Goal: Use online tool/utility: Utilize a website feature to perform a specific function

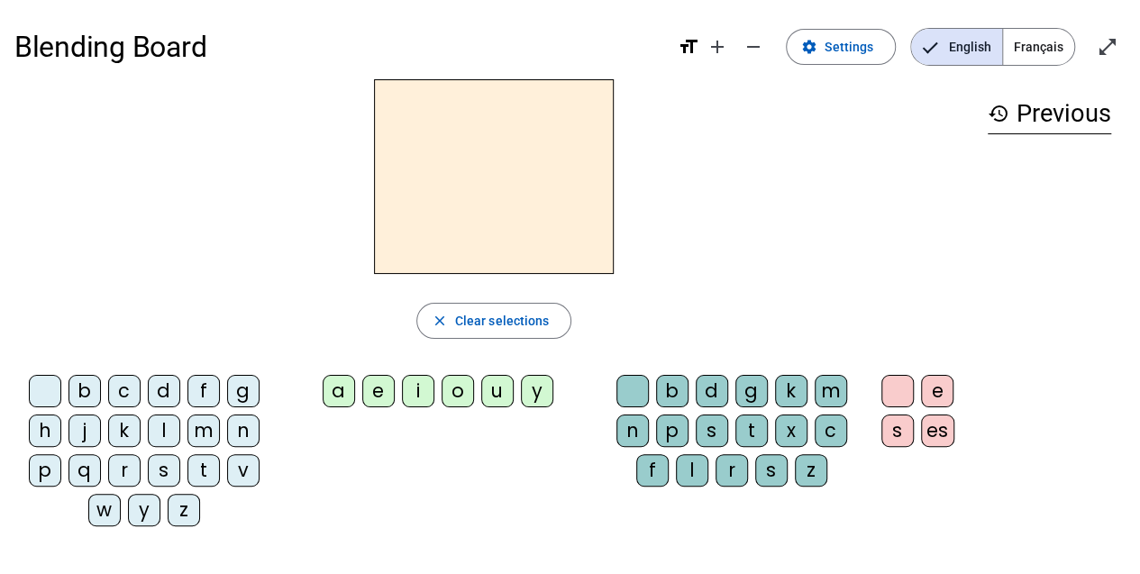
click at [1045, 35] on span "Français" at bounding box center [1038, 47] width 71 height 36
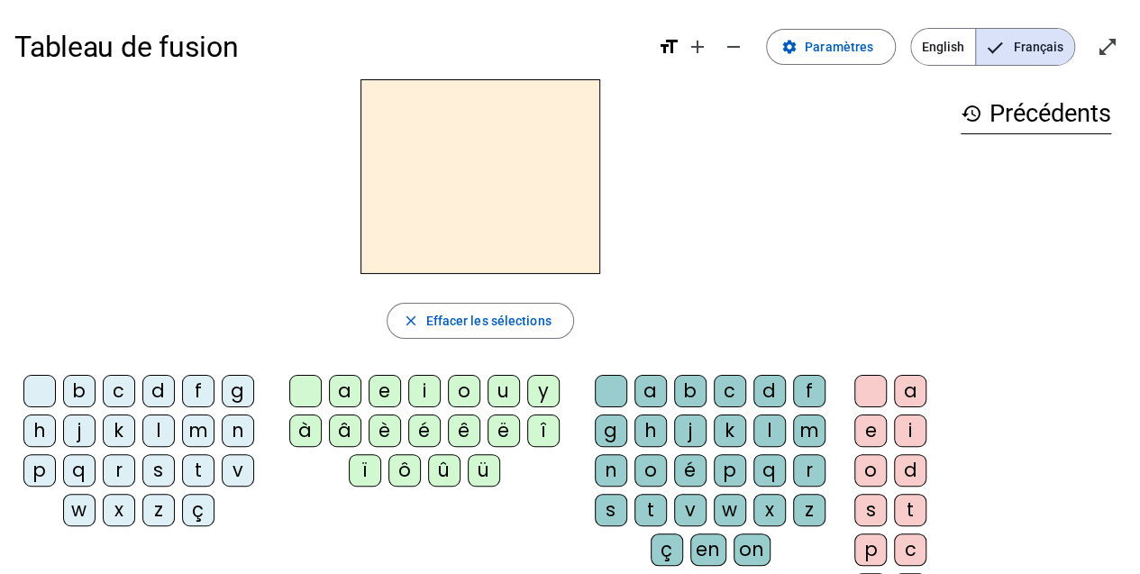
click at [148, 426] on div "l" at bounding box center [158, 430] width 32 height 32
click at [351, 393] on div "a" at bounding box center [345, 391] width 32 height 32
click at [377, 384] on div "e" at bounding box center [384, 391] width 32 height 32
click at [165, 391] on div "d" at bounding box center [158, 391] width 32 height 32
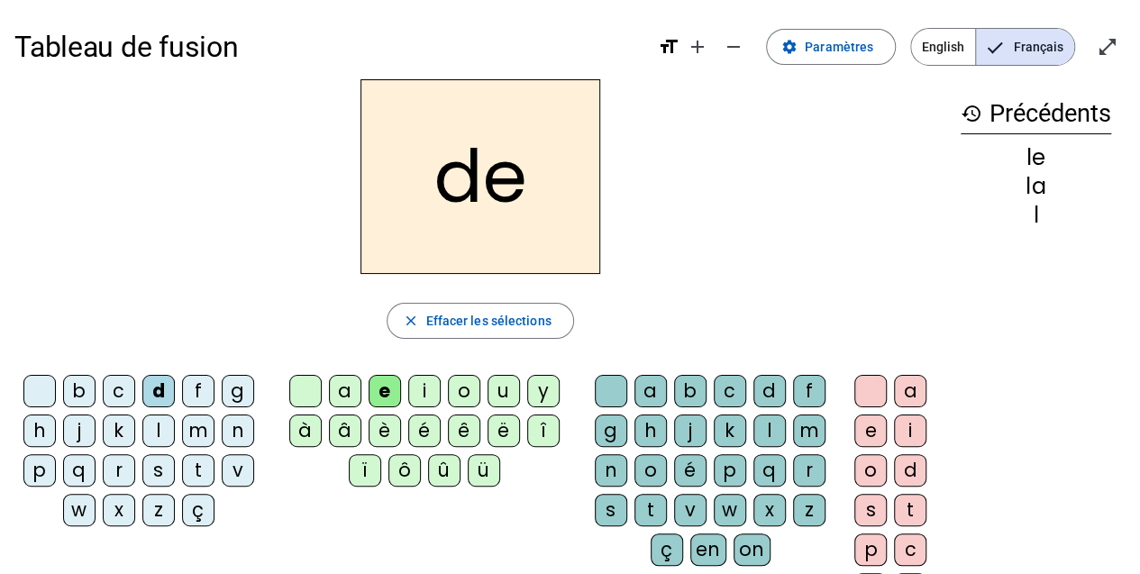
click at [726, 428] on div "k" at bounding box center [729, 430] width 32 height 32
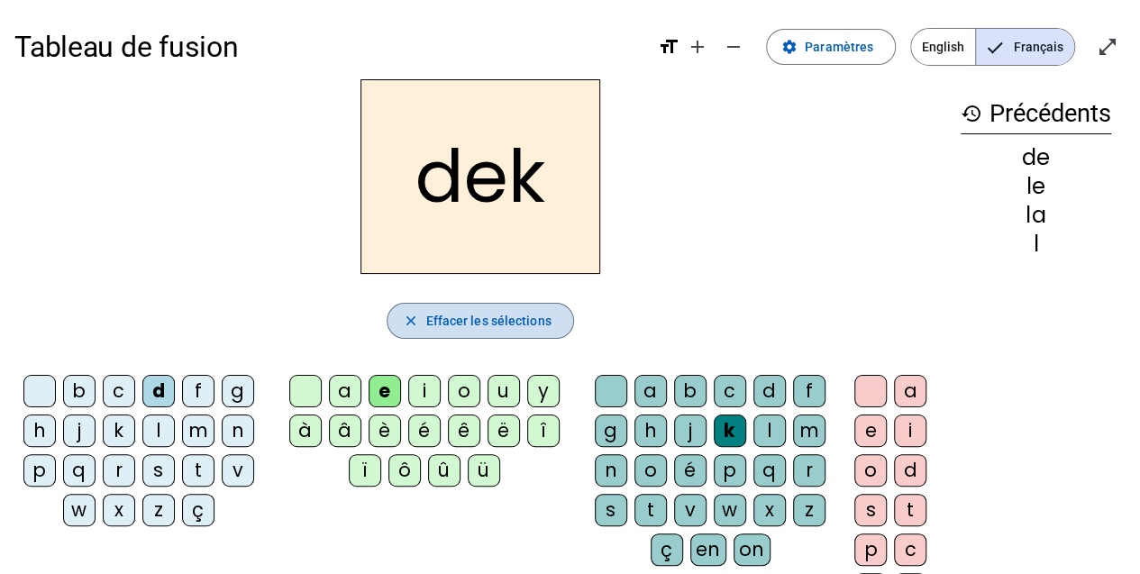
click at [526, 323] on span "Effacer les sélections" at bounding box center [487, 321] width 125 height 22
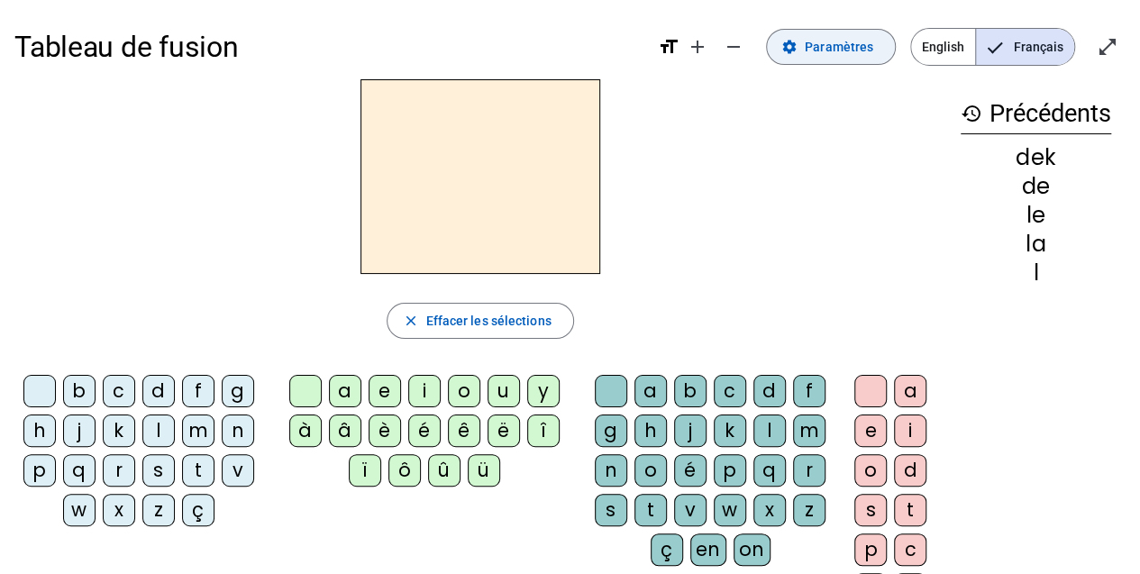
click at [843, 44] on span "Paramètres" at bounding box center [838, 47] width 68 height 22
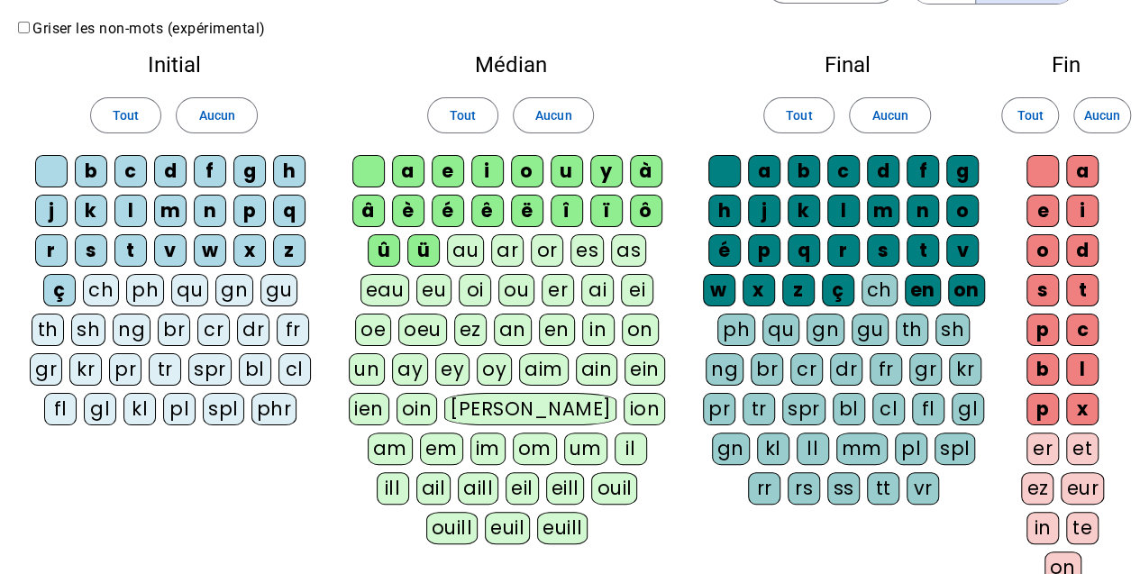
scroll to position [46, 0]
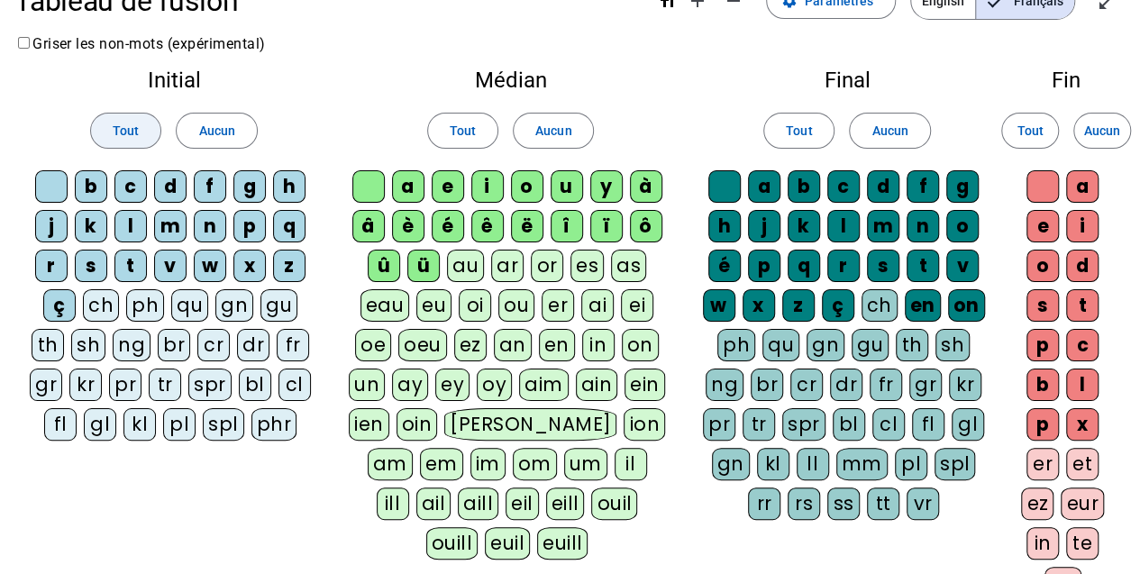
click at [139, 123] on span at bounding box center [125, 130] width 69 height 43
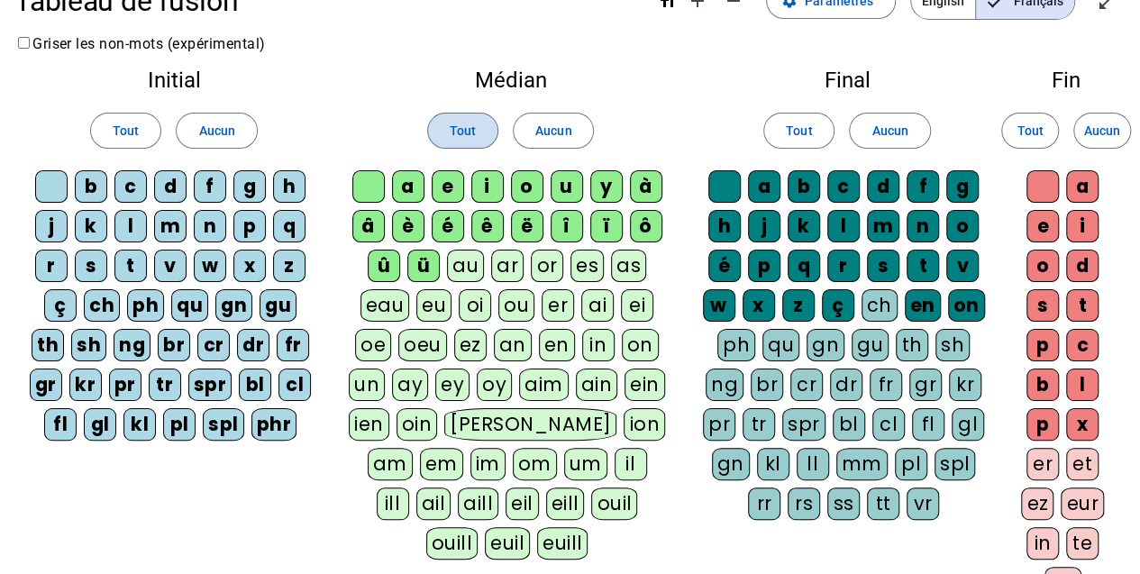
click at [468, 118] on span at bounding box center [462, 130] width 69 height 43
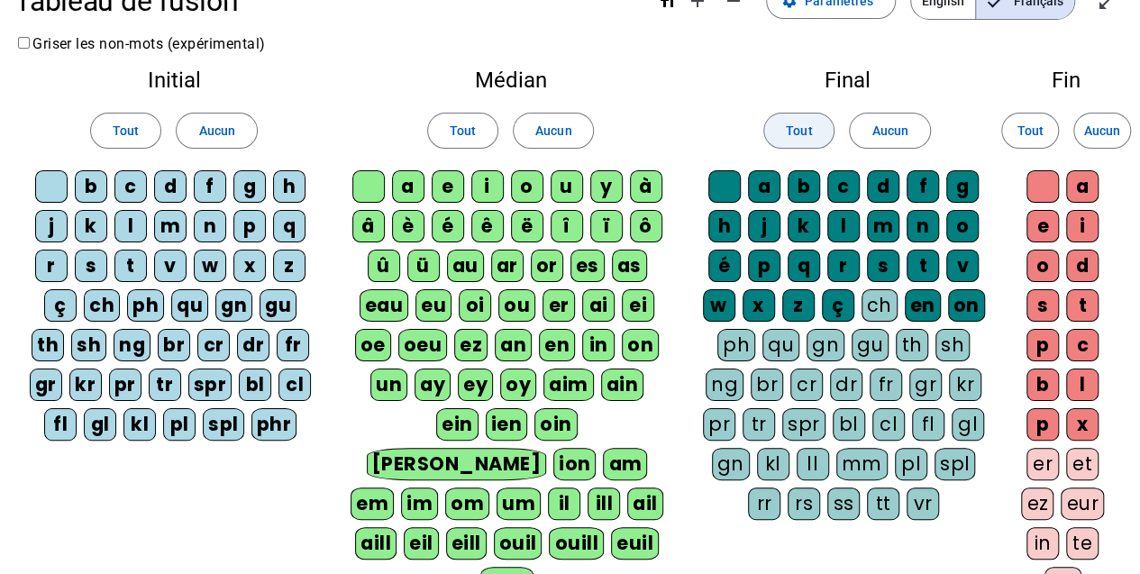
click at [806, 123] on span "Tout" at bounding box center [799, 131] width 26 height 22
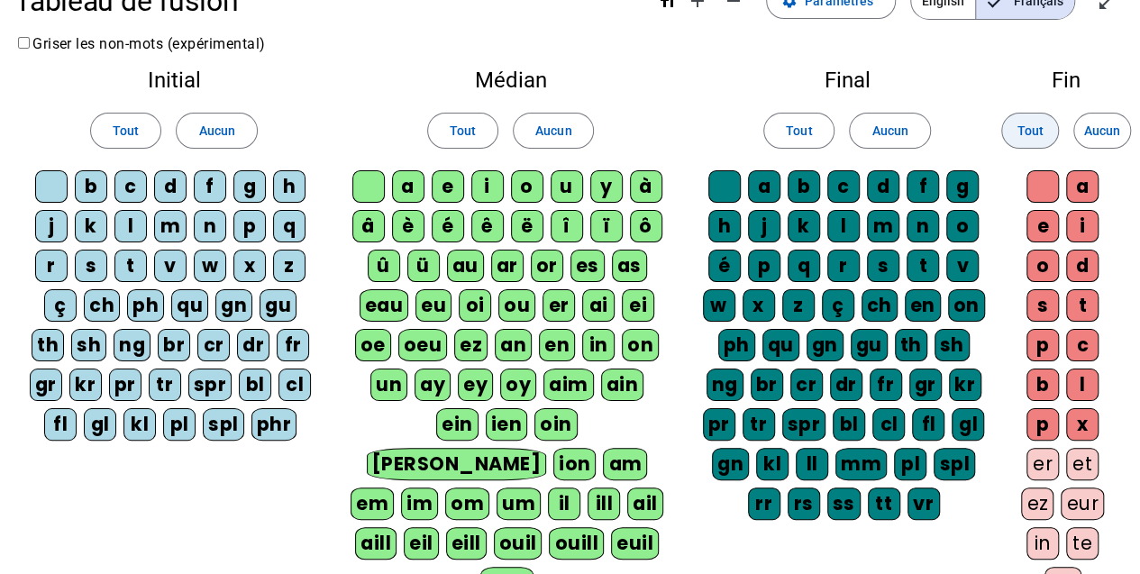
click at [1022, 130] on span "Tout" at bounding box center [1029, 131] width 26 height 22
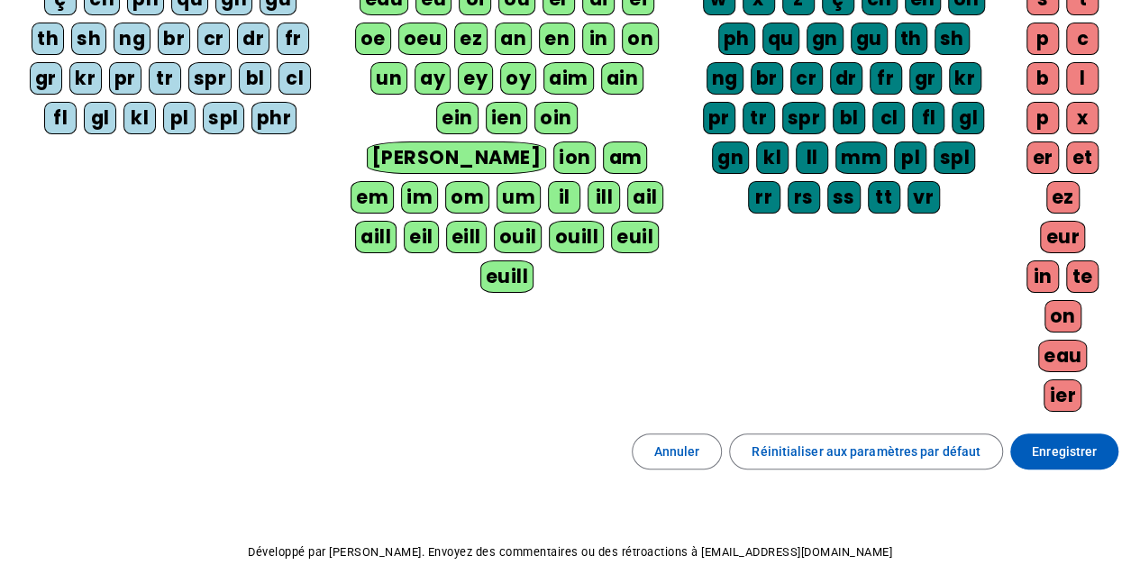
scroll to position [388, 0]
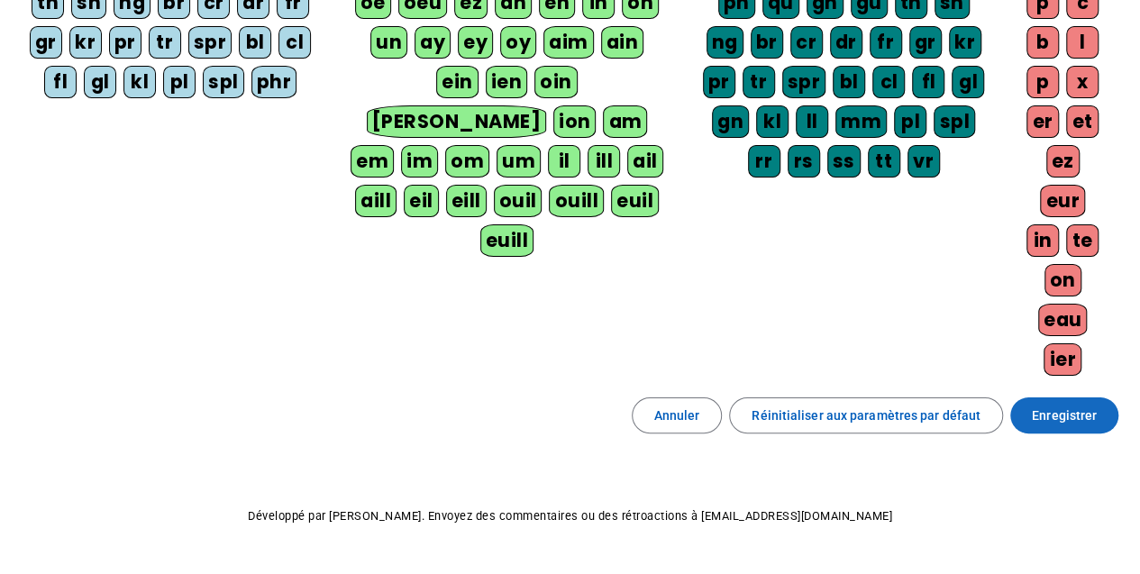
click at [1072, 404] on span "Enregistrer" at bounding box center [1063, 415] width 65 height 22
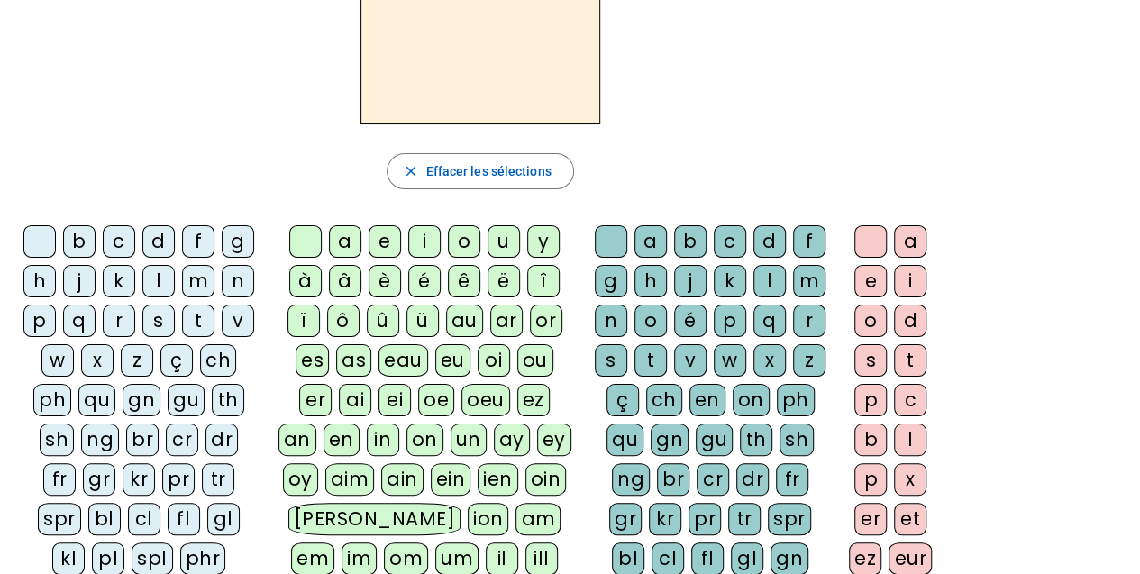
scroll to position [159, 0]
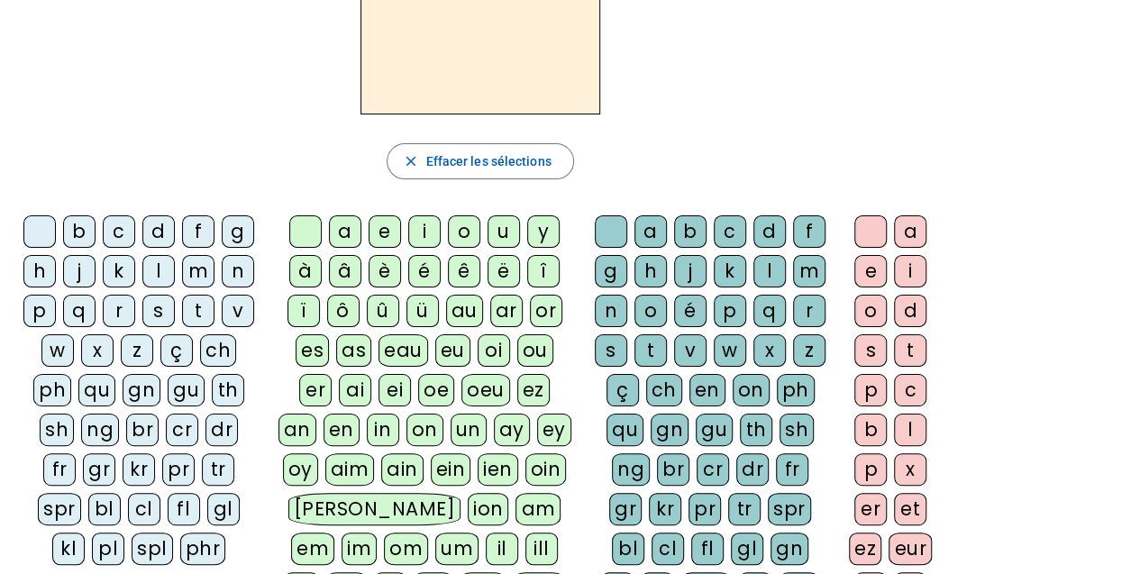
click at [161, 232] on div "d" at bounding box center [158, 231] width 32 height 32
click at [378, 352] on div "eau" at bounding box center [403, 350] width 50 height 32
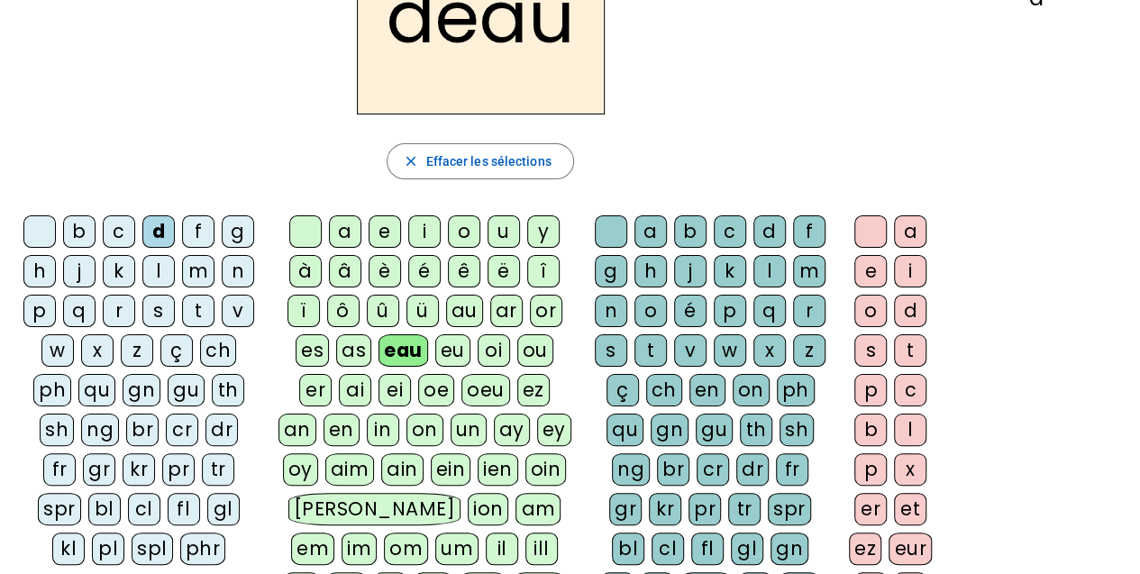
click at [649, 341] on div "t" at bounding box center [650, 350] width 32 height 32
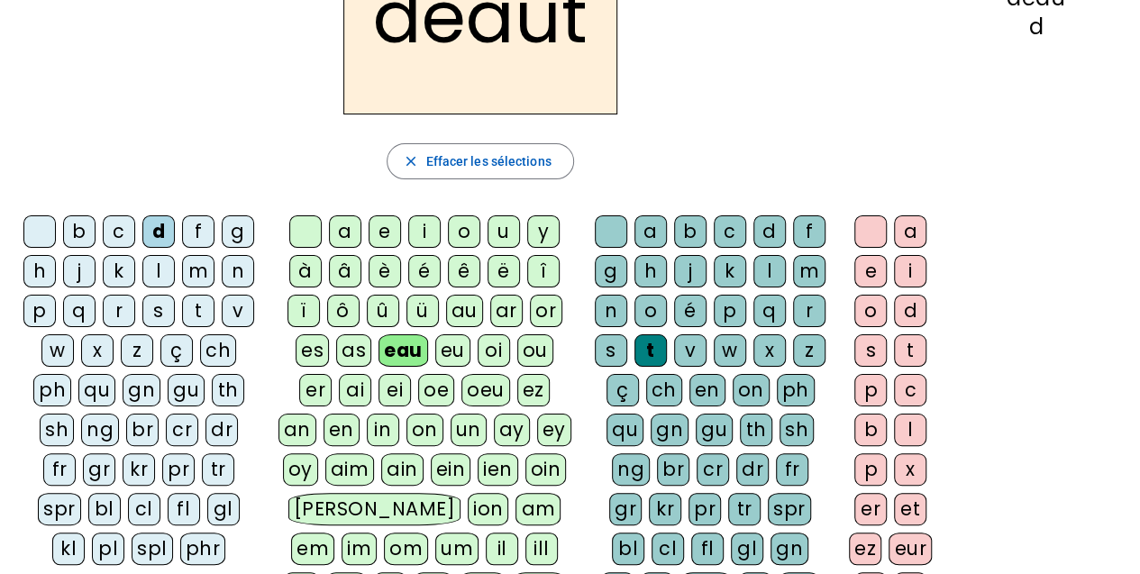
click at [874, 306] on div "o" at bounding box center [870, 311] width 32 height 32
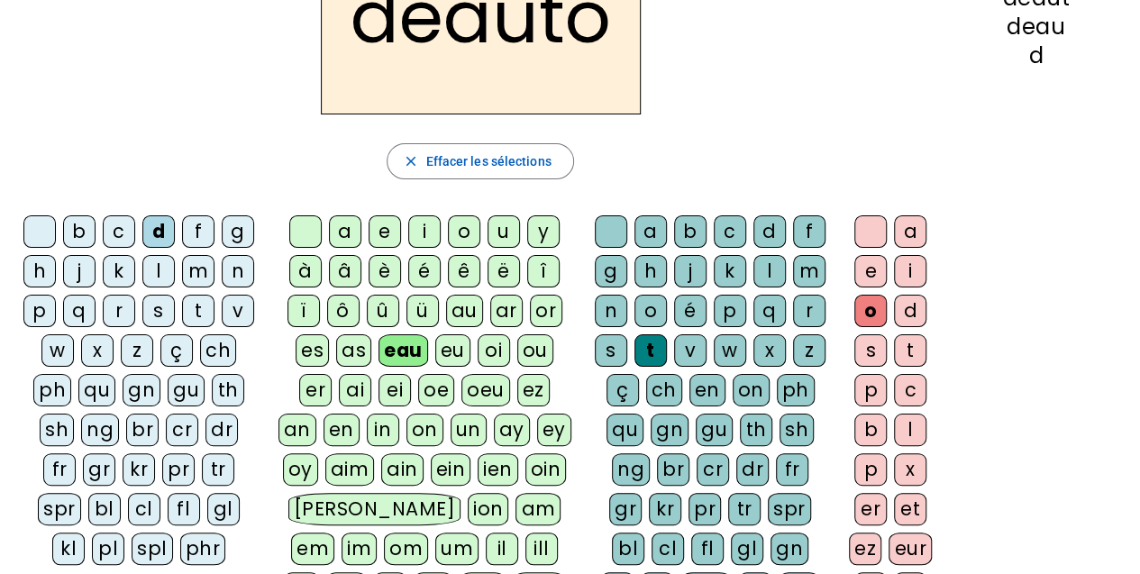
scroll to position [0, 0]
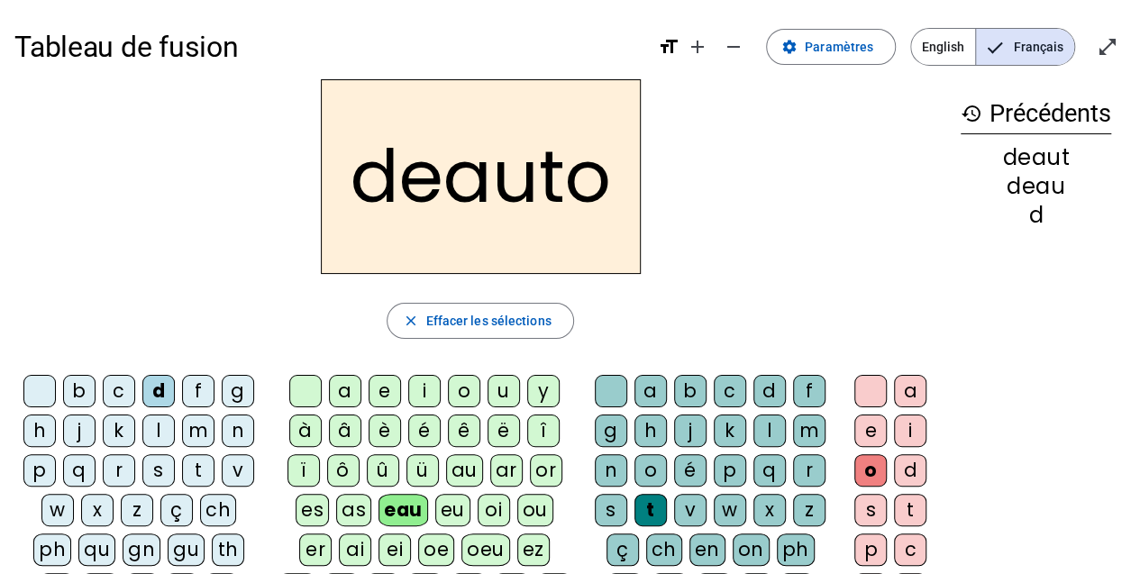
click at [86, 386] on div "b" at bounding box center [79, 391] width 32 height 32
click at [422, 437] on div "é" at bounding box center [424, 430] width 32 height 32
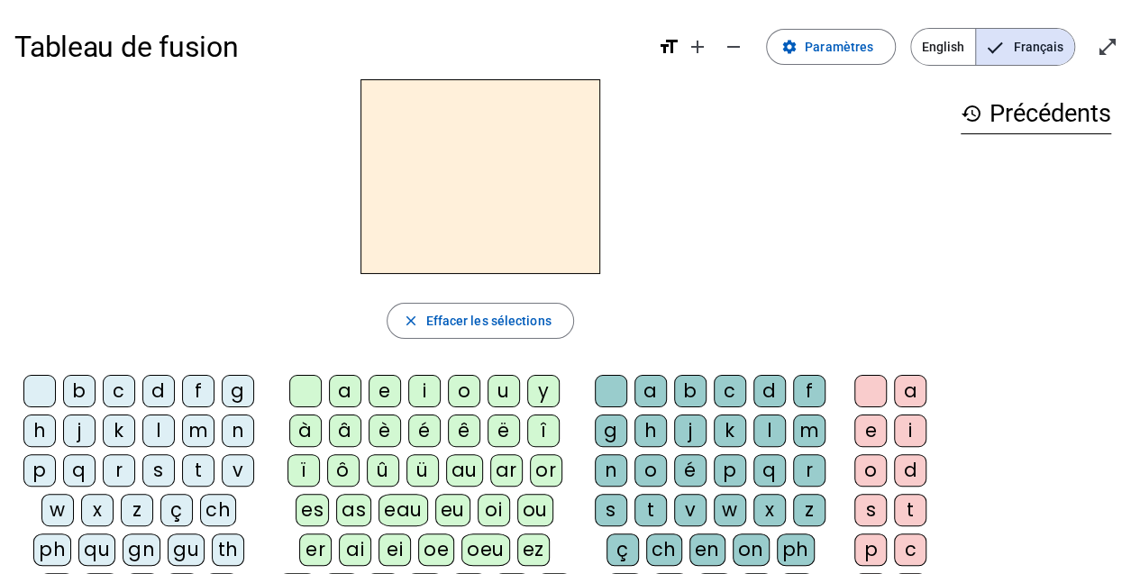
click at [153, 429] on div "l" at bounding box center [158, 430] width 32 height 32
click at [368, 378] on div "e" at bounding box center [384, 391] width 32 height 32
click at [344, 386] on div "a" at bounding box center [345, 391] width 32 height 32
